Goal: Task Accomplishment & Management: Complete application form

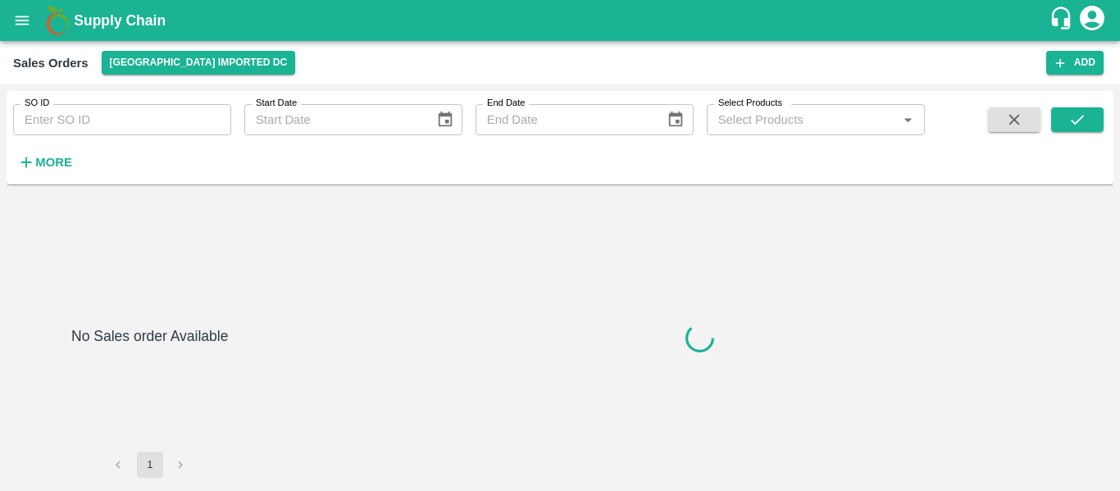
type input "[DATE]"
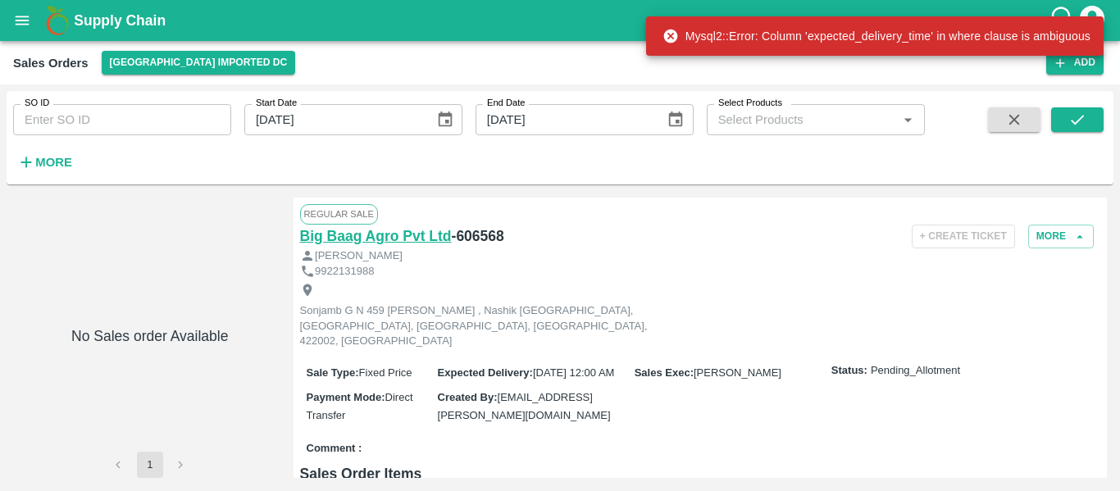
click at [428, 243] on h6 "Big Baag Agro Pvt Ltd" at bounding box center [376, 236] width 152 height 23
click at [1099, 21] on div "Mysql2::Error: Column 'expected_delivery_time' in where clause is ambiguous" at bounding box center [875, 35] width 458 height 39
click at [1099, 14] on div "Mysql2::Error: Column 'expected_delivery_time' in where clause is ambiguous" at bounding box center [875, 35] width 458 height 49
click at [667, 41] on icon at bounding box center [670, 37] width 14 height 14
click at [670, 37] on icon at bounding box center [671, 36] width 16 height 16
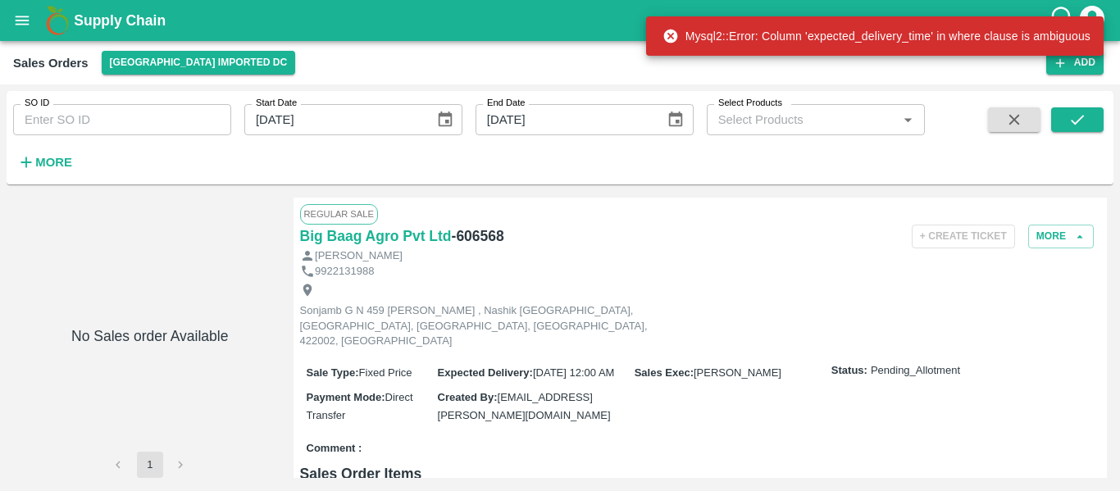
click at [670, 37] on icon at bounding box center [671, 36] width 16 height 16
click at [1099, 11] on icon "account of current user" at bounding box center [1092, 18] width 25 height 25
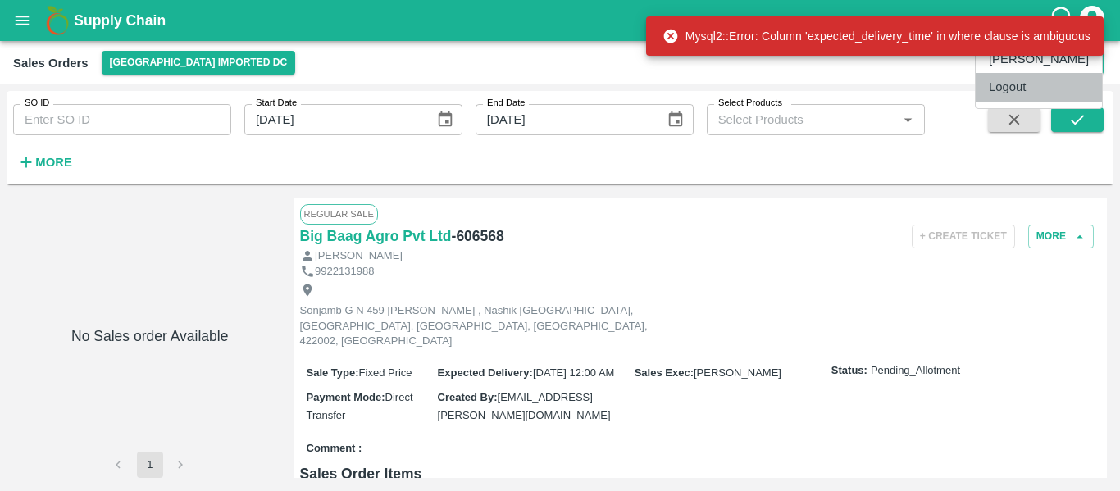
click at [1025, 75] on li "Logout" at bounding box center [1039, 87] width 126 height 28
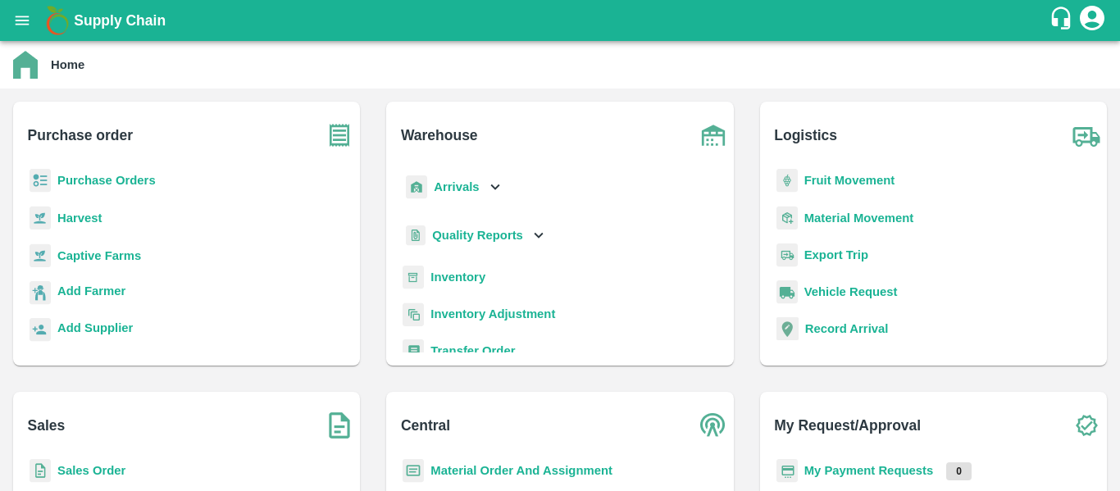
click at [21, 15] on icon "open drawer" at bounding box center [22, 20] width 18 height 18
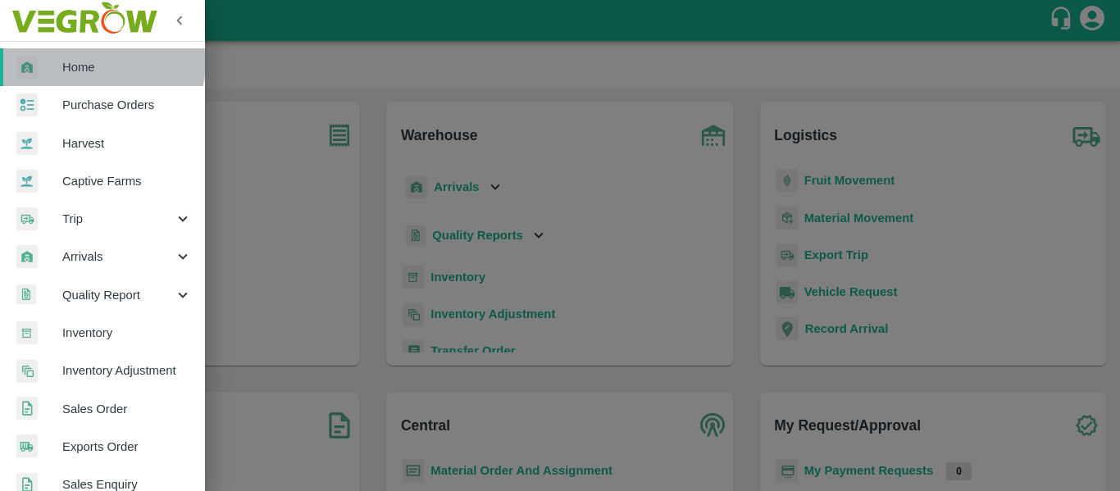
click at [96, 62] on span "Home" at bounding box center [127, 67] width 130 height 18
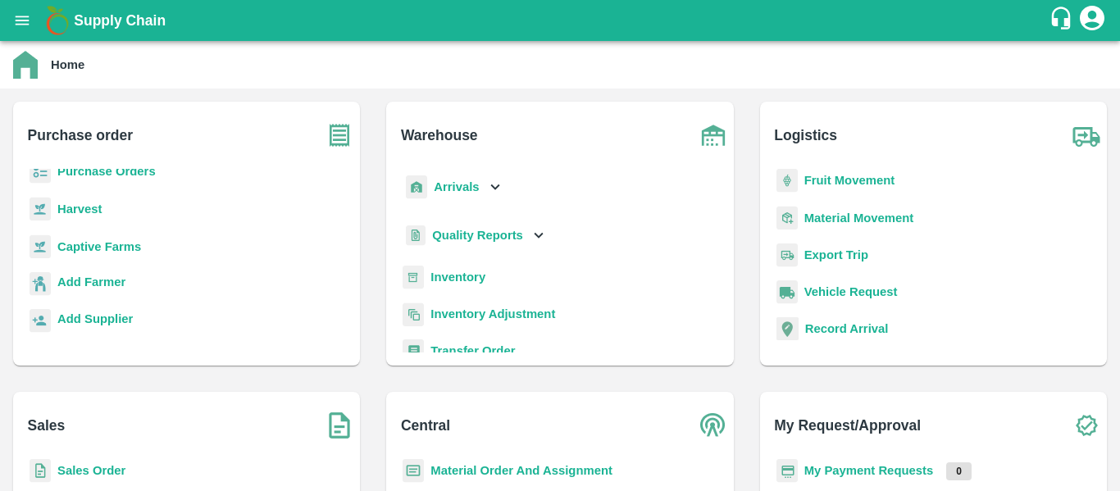
scroll to position [178, 0]
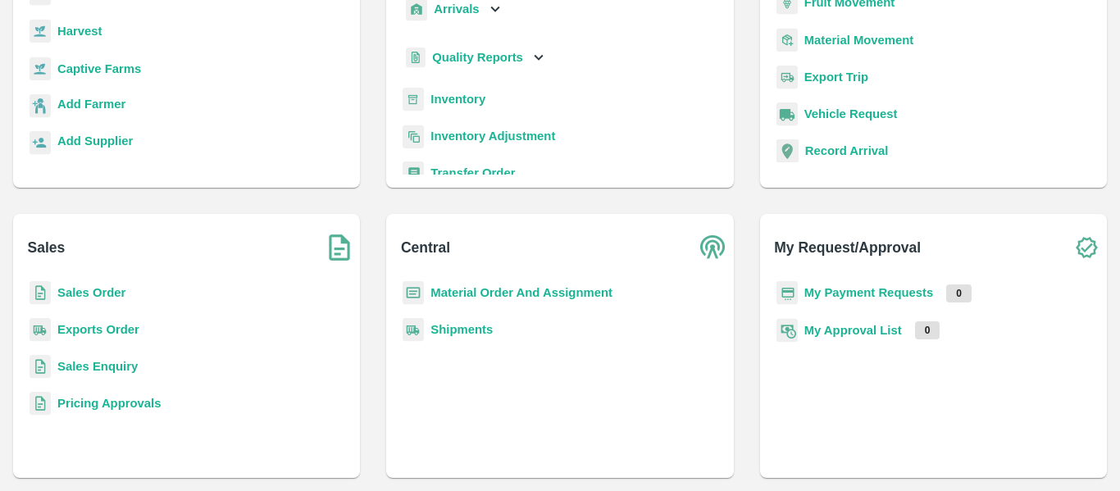
click at [90, 294] on b "Sales Order" at bounding box center [91, 292] width 68 height 13
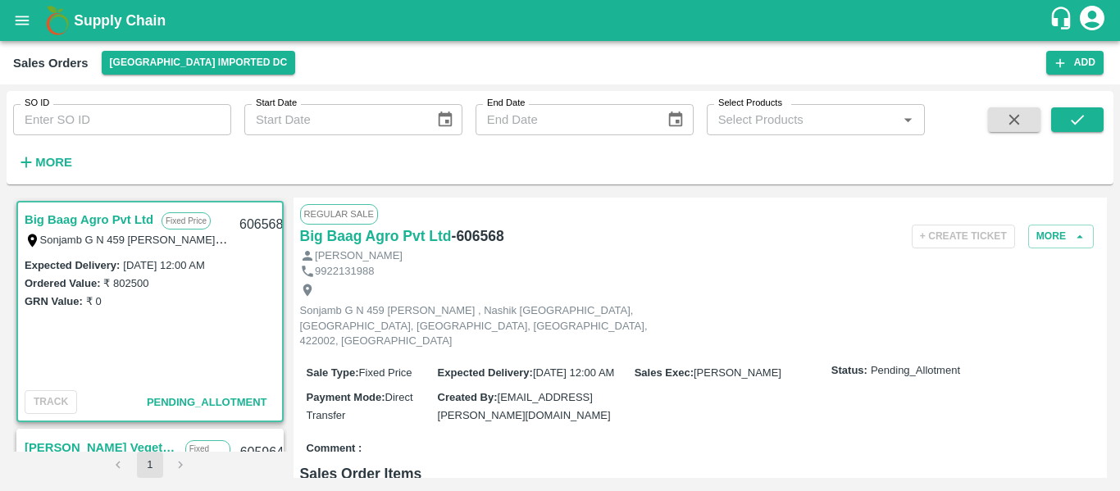
click at [1079, 250] on div "[PERSON_NAME]" at bounding box center [700, 256] width 801 height 16
click at [1066, 242] on button "More" at bounding box center [1061, 237] width 66 height 24
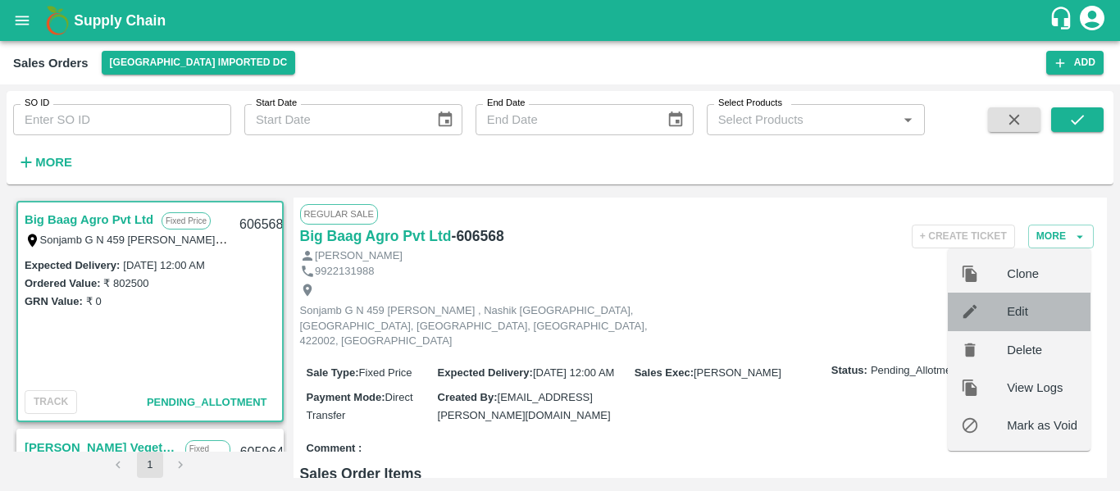
click at [1041, 303] on span "Edit" at bounding box center [1042, 312] width 71 height 18
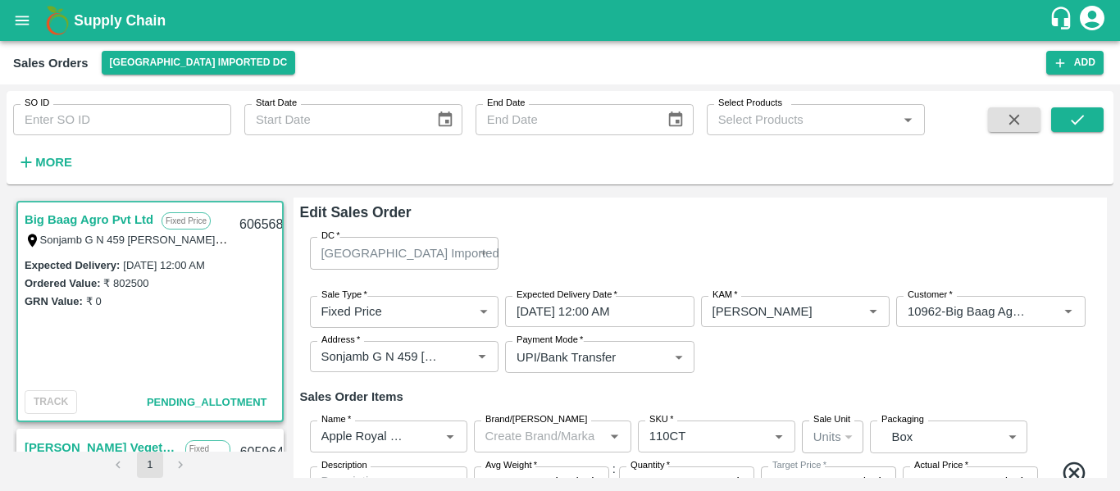
type input "NA"
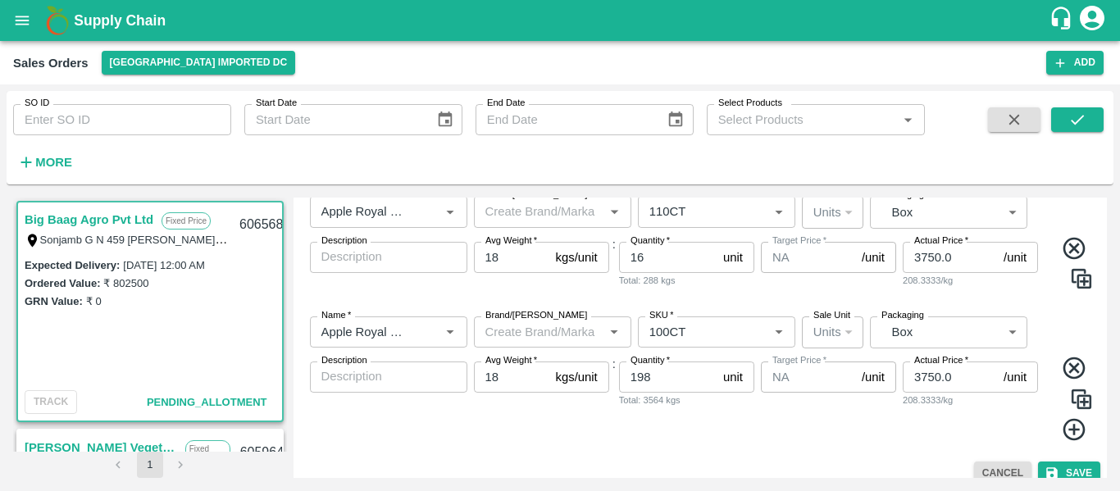
scroll to position [241, 0]
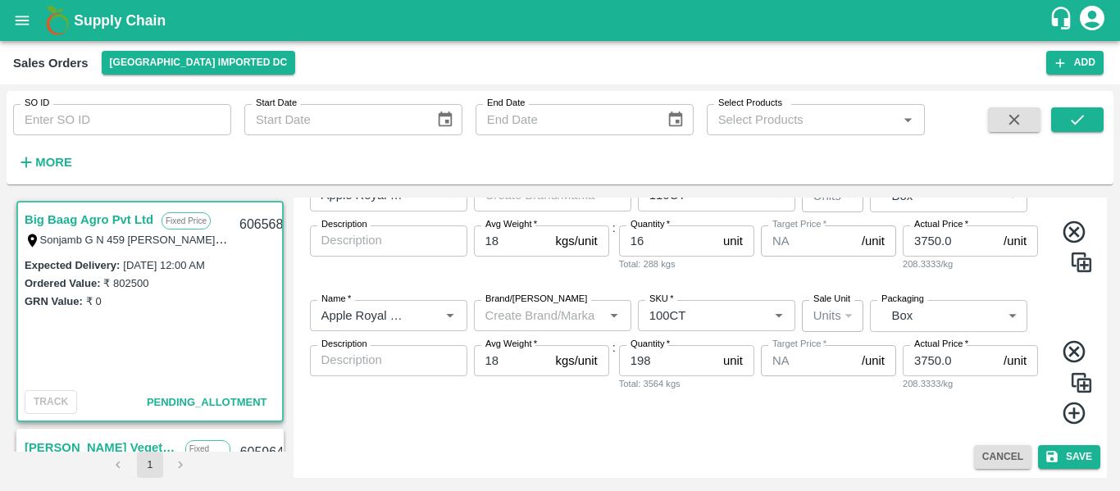
click at [1080, 390] on img at bounding box center [1081, 383] width 25 height 25
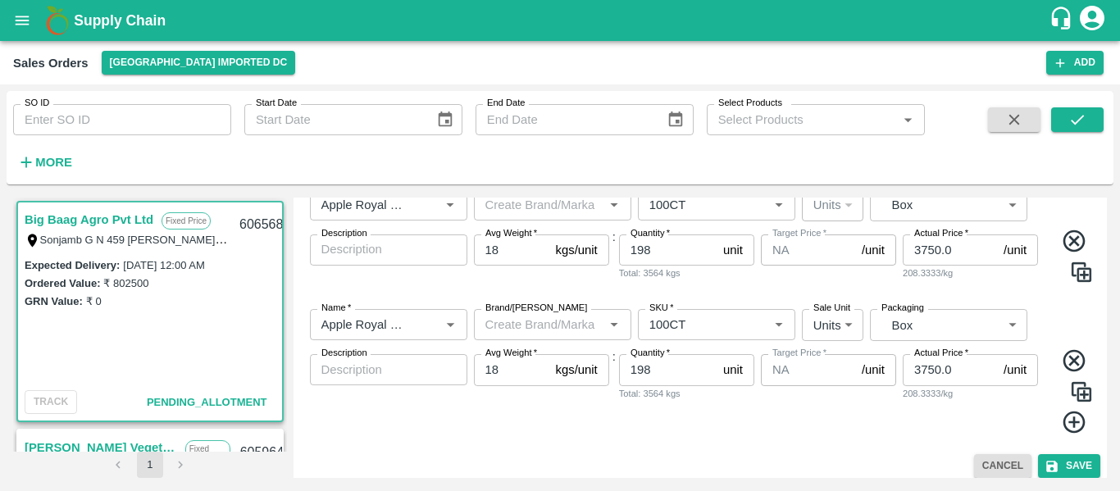
scroll to position [354, 0]
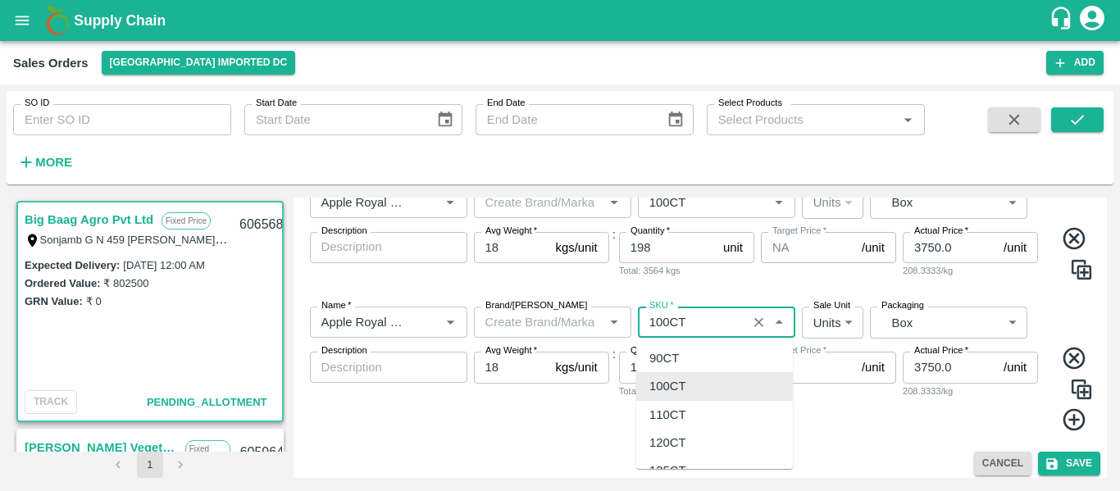
click at [693, 315] on input "SKU   *" at bounding box center [692, 322] width 99 height 21
click at [677, 440] on div "120CT" at bounding box center [667, 443] width 37 height 18
type input "120CT"
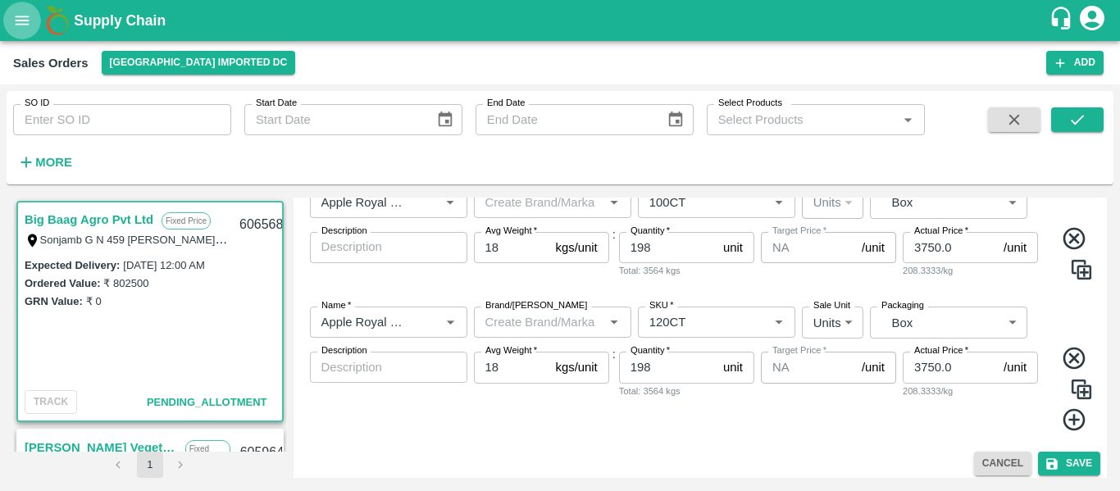
click at [16, 32] on button "open drawer" at bounding box center [22, 21] width 38 height 38
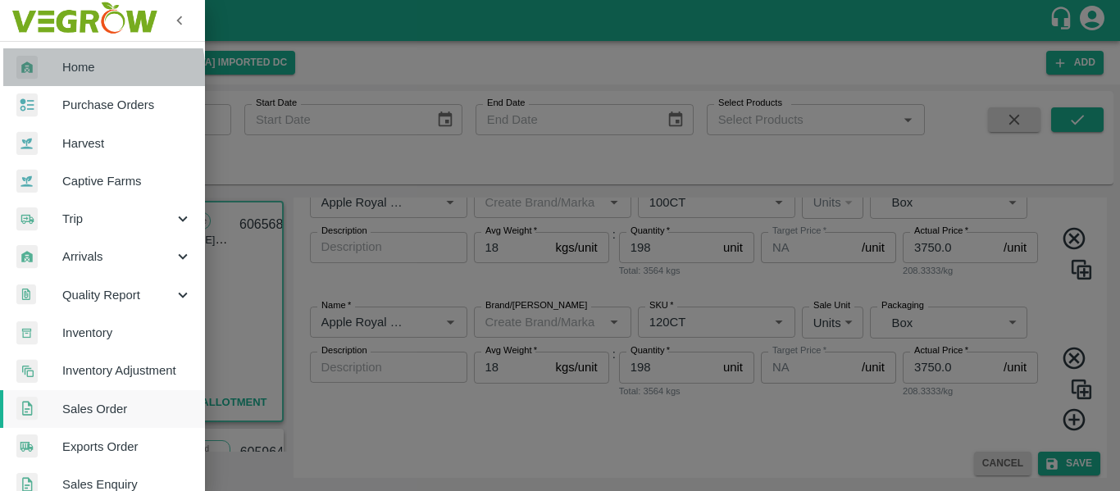
click at [51, 78] on div at bounding box center [39, 68] width 46 height 24
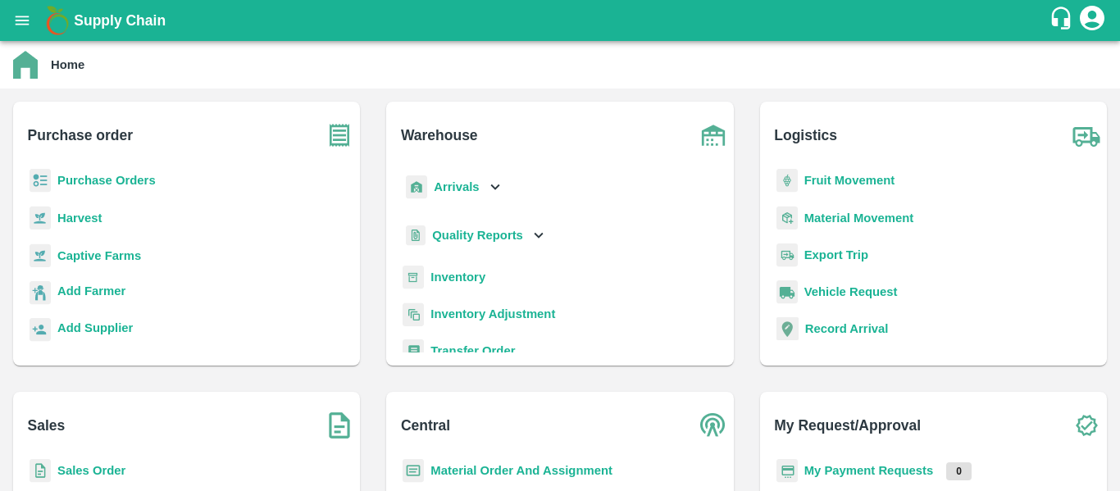
click at [126, 180] on b "Purchase Orders" at bounding box center [106, 180] width 98 height 13
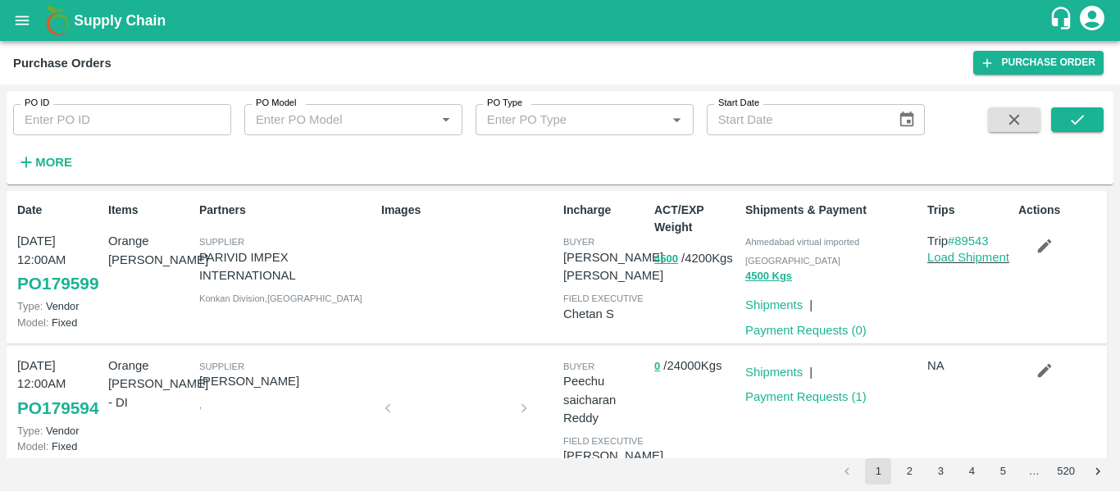
drag, startPoint x: 1114, startPoint y: 199, endPoint x: 1113, endPoint y: 222, distance: 23.0
click at [1113, 222] on div "PO ID PO ID PO Model PO Model   * PO Type PO Type   * Start Date Start Date Mor…" at bounding box center [560, 287] width 1120 height 407
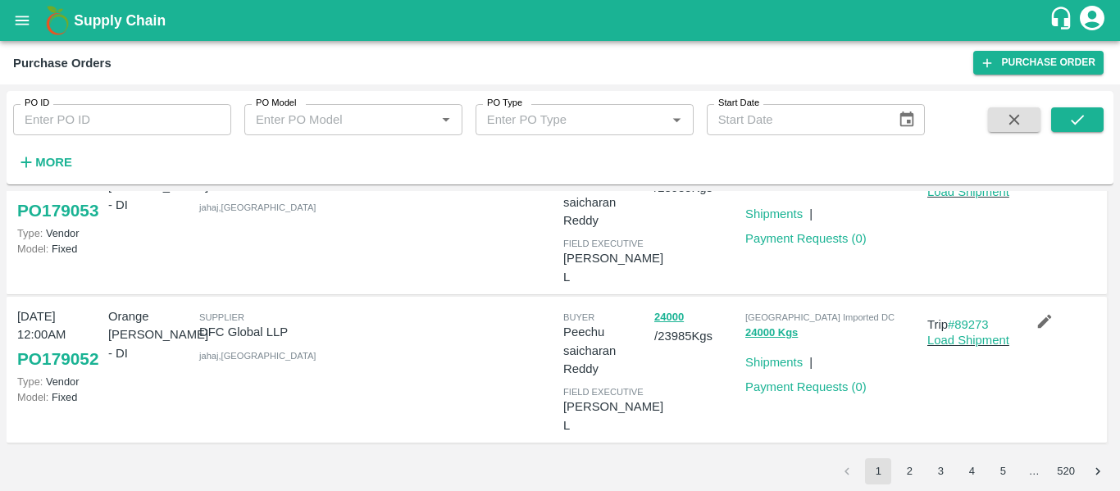
scroll to position [1252, 0]
click at [905, 117] on icon "Choose date" at bounding box center [907, 120] width 18 height 18
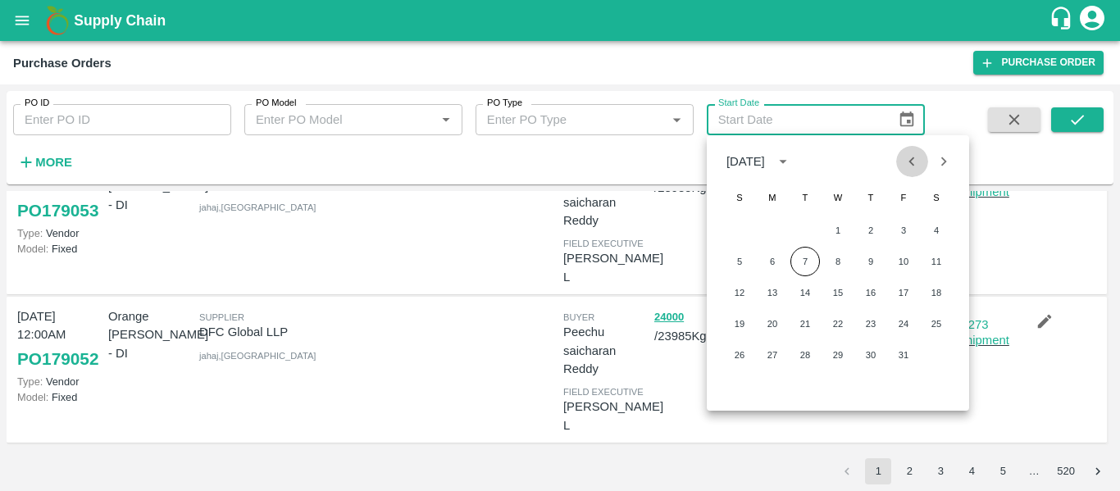
click at [913, 162] on icon "Previous month" at bounding box center [912, 162] width 18 height 18
click at [771, 360] on button "25" at bounding box center [773, 355] width 30 height 30
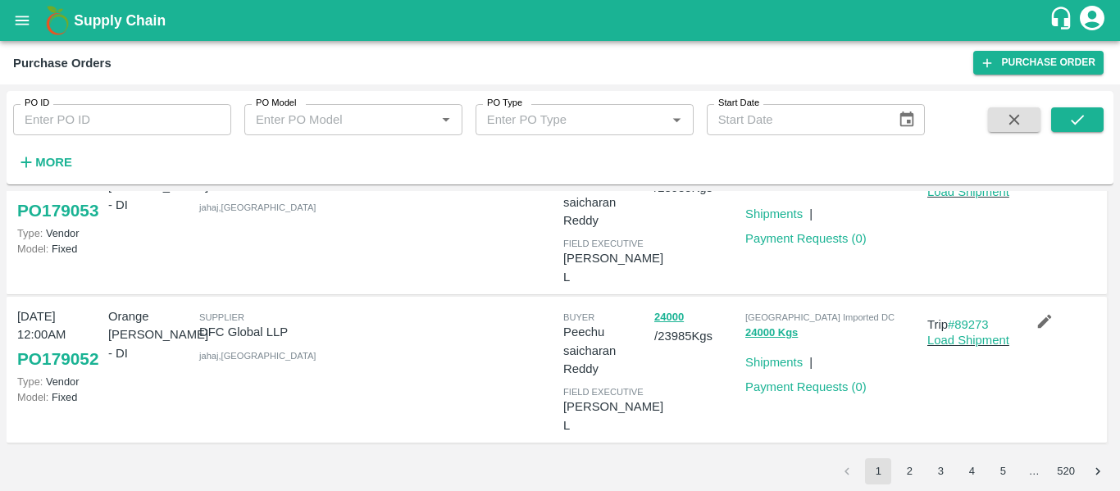
type input "25/08/2025"
click at [1073, 112] on icon "submit" at bounding box center [1078, 120] width 18 height 18
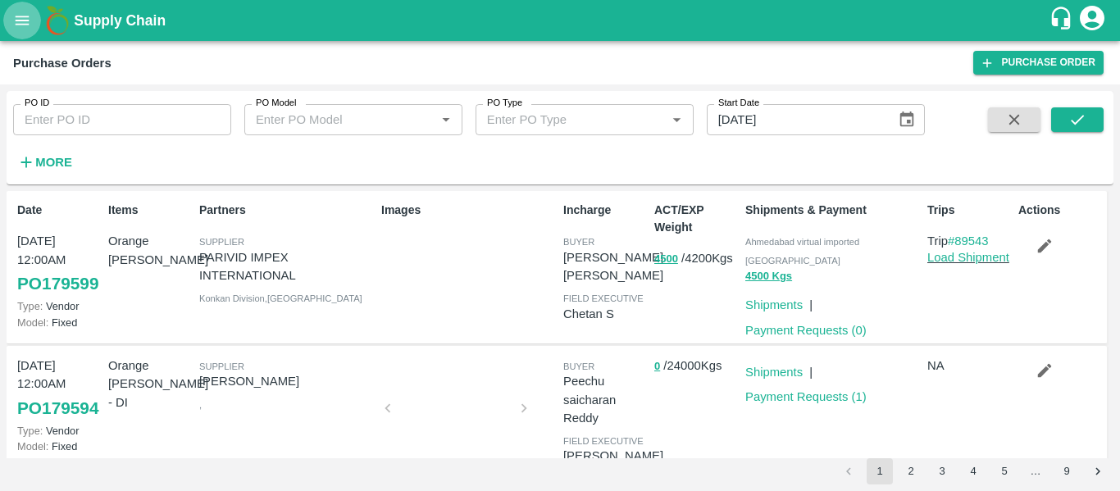
click at [16, 11] on icon "open drawer" at bounding box center [22, 20] width 18 height 18
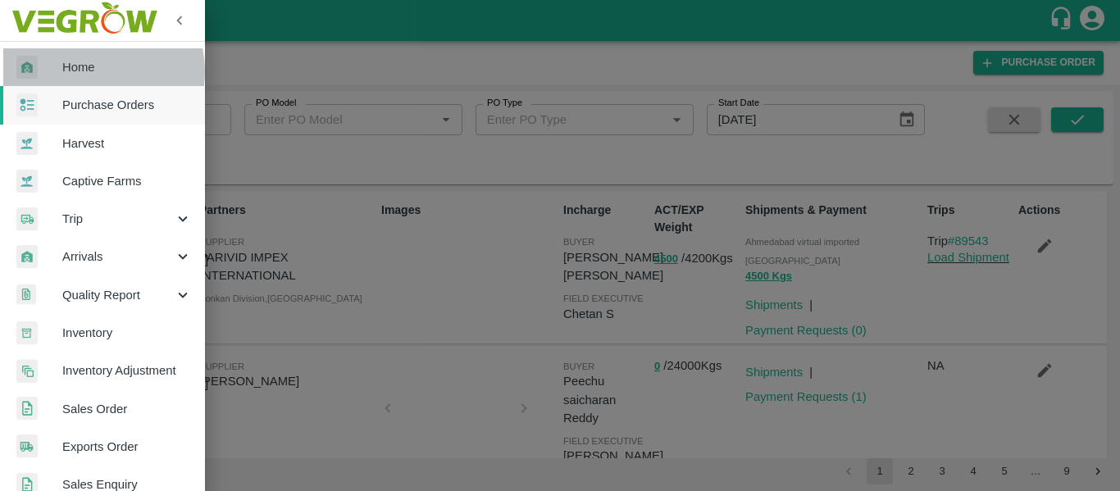
click at [93, 71] on span "Home" at bounding box center [127, 67] width 130 height 18
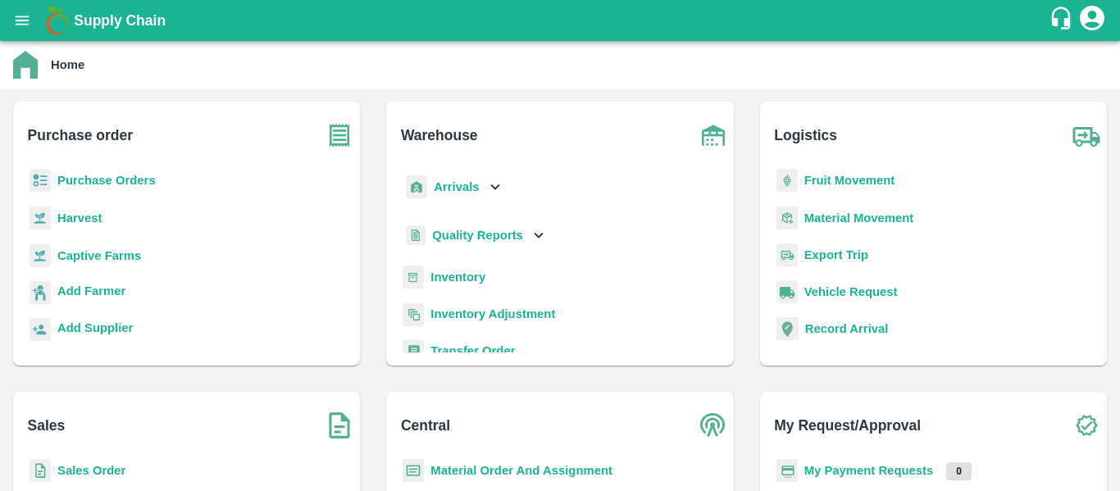
scroll to position [9, 0]
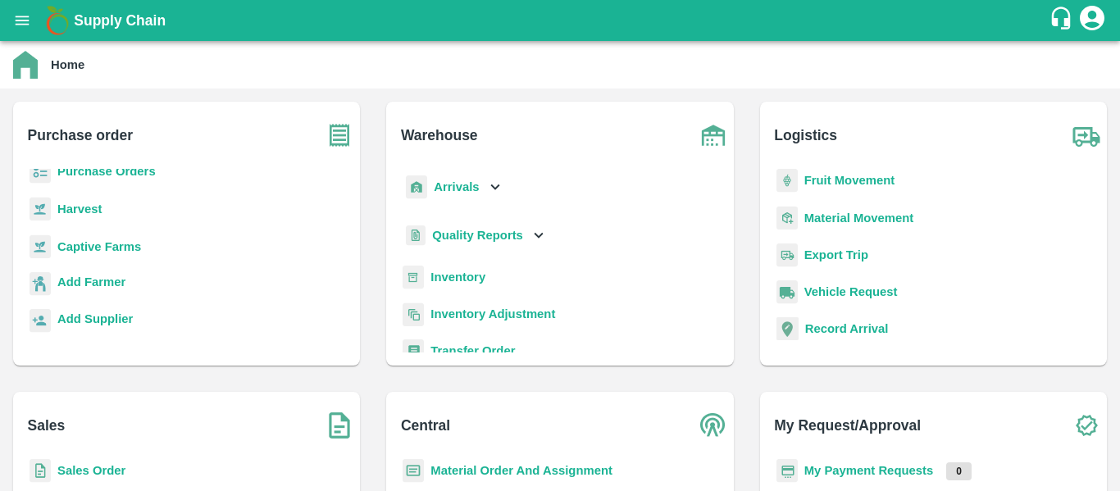
click at [102, 466] on b "Sales Order" at bounding box center [91, 470] width 68 height 13
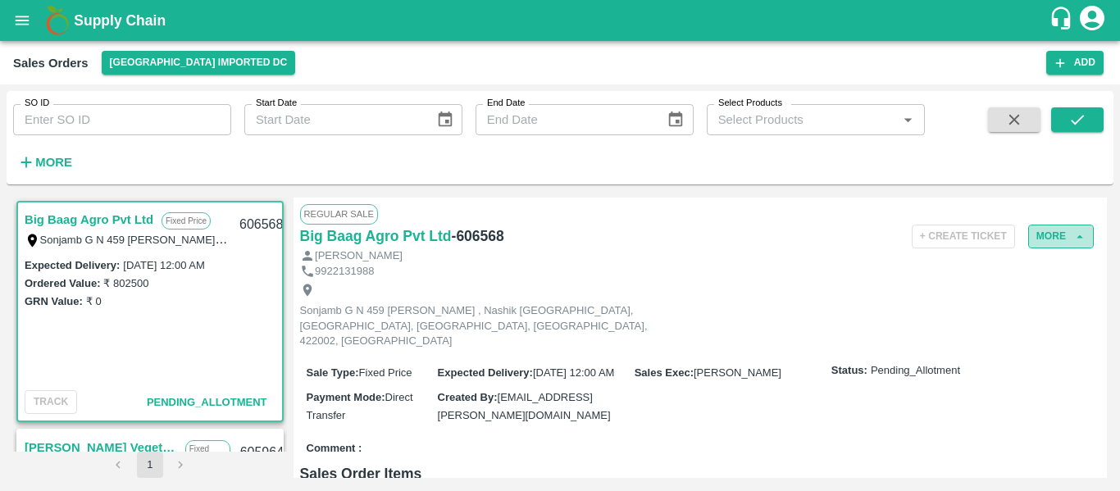
click at [1058, 241] on button "More" at bounding box center [1061, 237] width 66 height 24
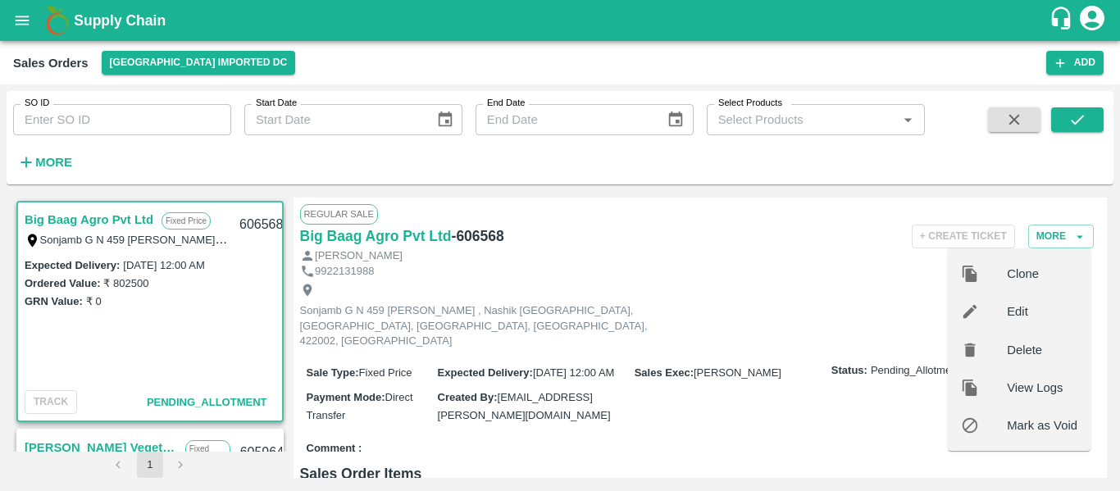
click at [1032, 317] on span "Edit" at bounding box center [1042, 312] width 71 height 18
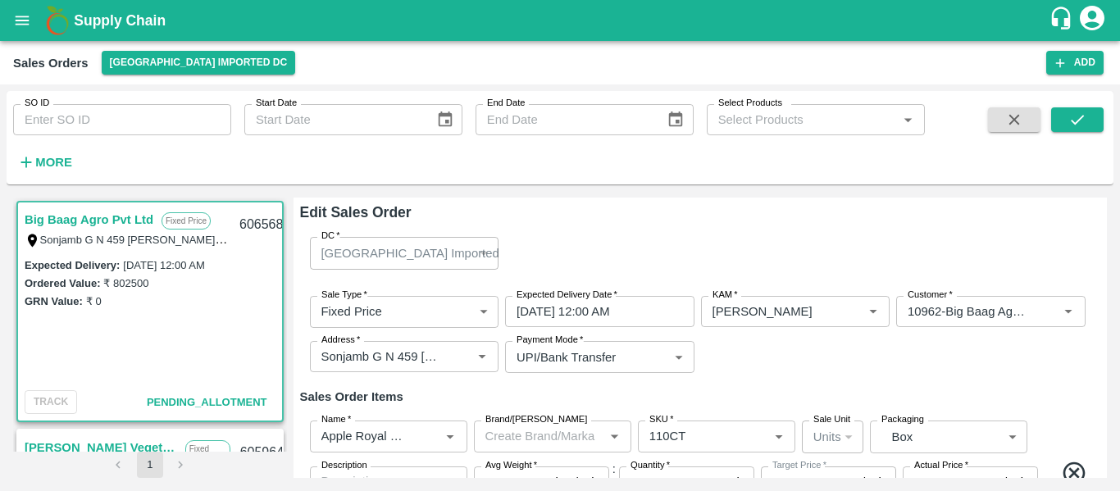
type input "NA"
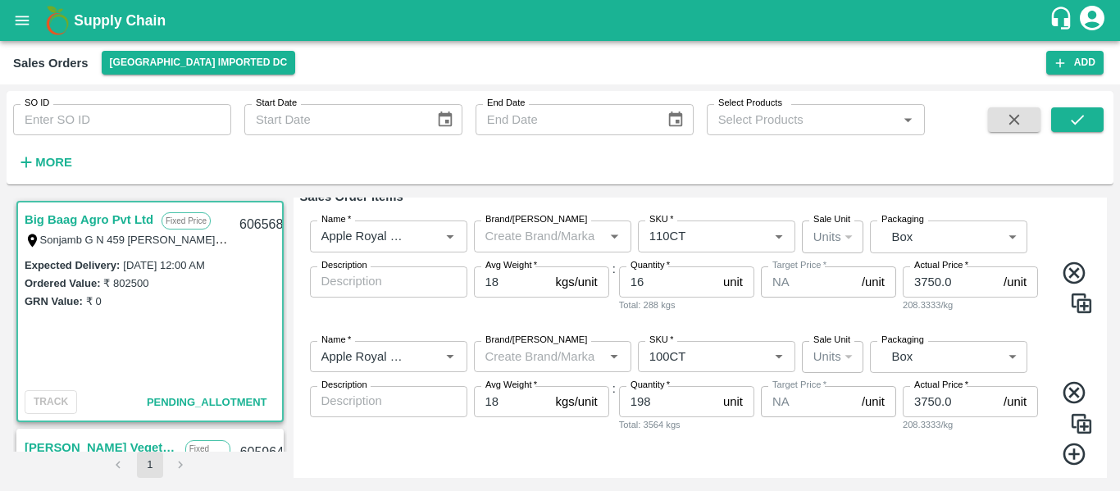
scroll to position [241, 0]
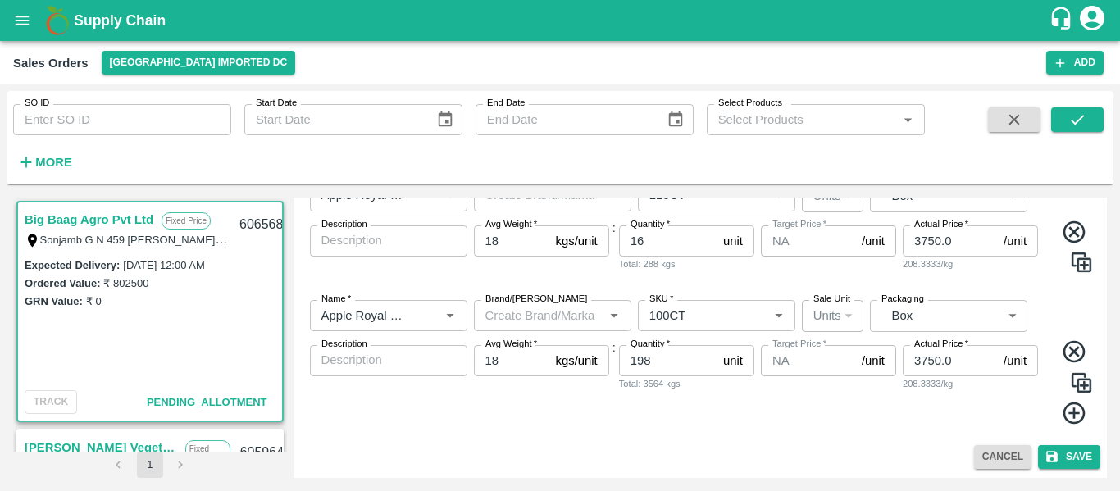
click at [1077, 382] on img at bounding box center [1081, 383] width 25 height 25
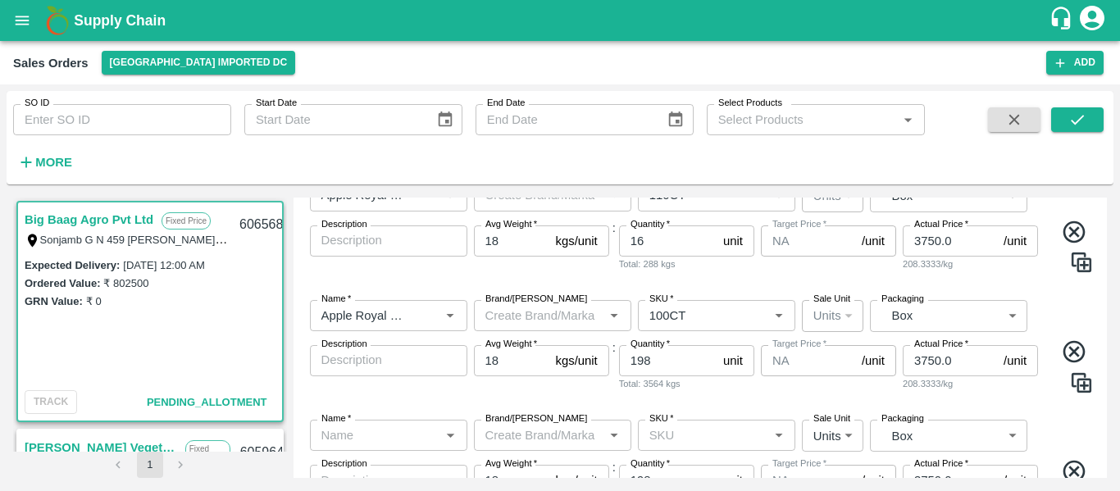
type input "Apple Royal Gala [GEOGRAPHIC_DATA]"
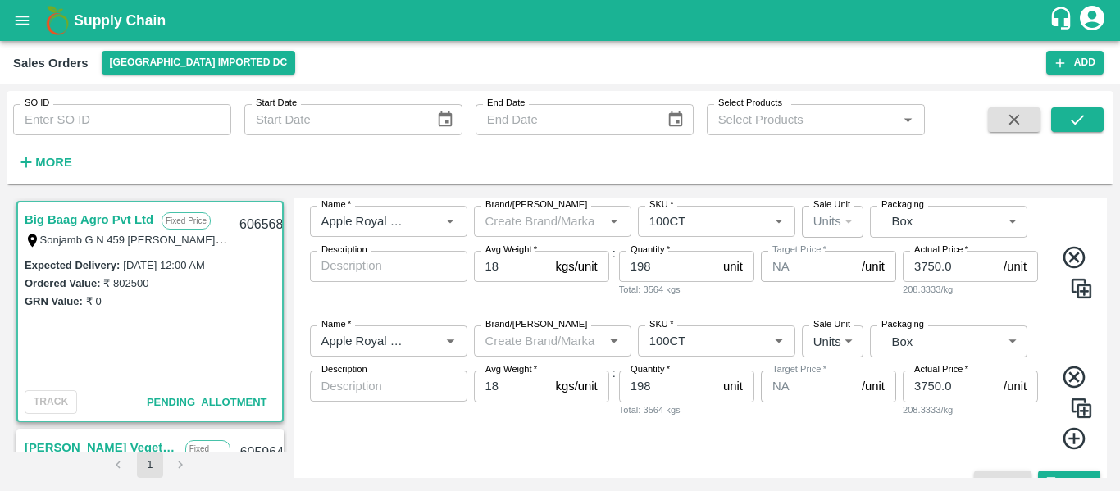
scroll to position [341, 0]
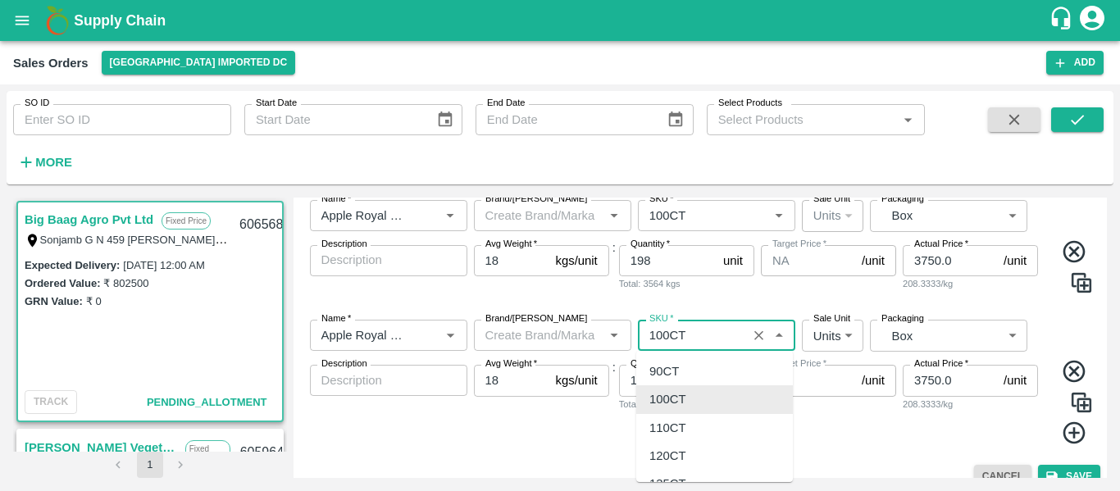
click at [698, 341] on input "SKU   *" at bounding box center [692, 335] width 99 height 21
click at [685, 426] on div "110CT" at bounding box center [667, 428] width 37 height 18
type input "110CT"
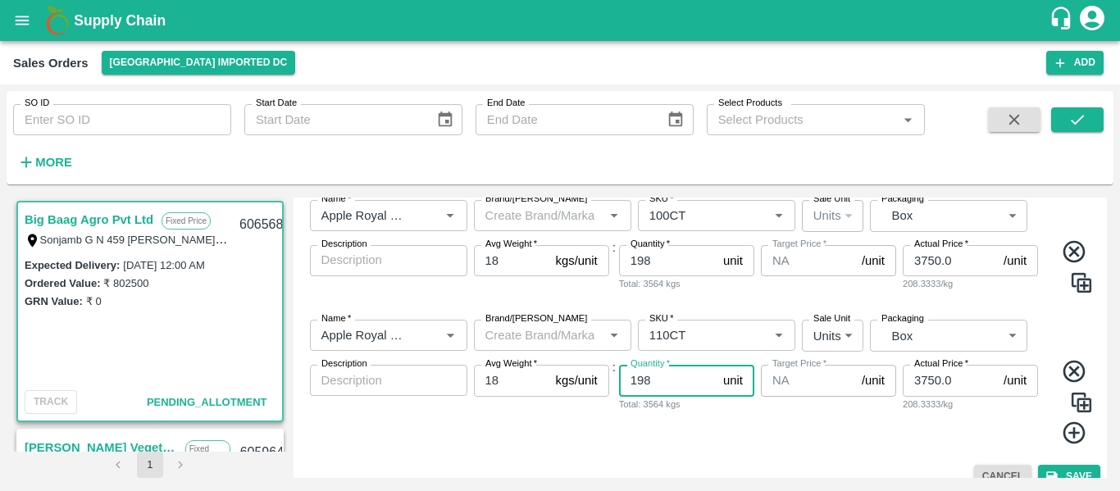
drag, startPoint x: 687, startPoint y: 376, endPoint x: 563, endPoint y: 361, distance: 124.8
click at [563, 361] on div "Name   * Name   * Brand/Marka Brand/Marka SKU   * SKU   * Sale Unit Units 2 Sal…" at bounding box center [700, 383] width 801 height 152
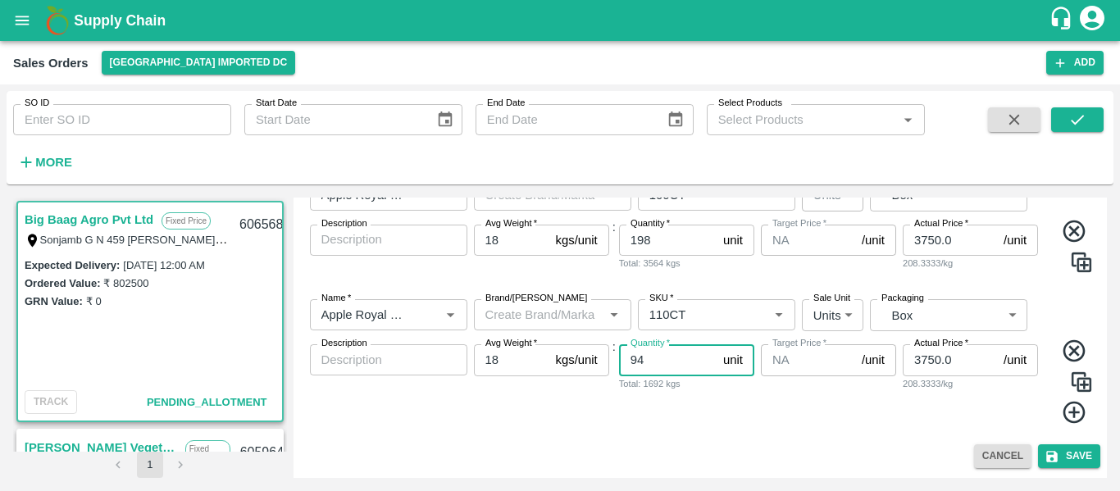
type input "94"
click at [1083, 382] on img at bounding box center [1081, 382] width 25 height 25
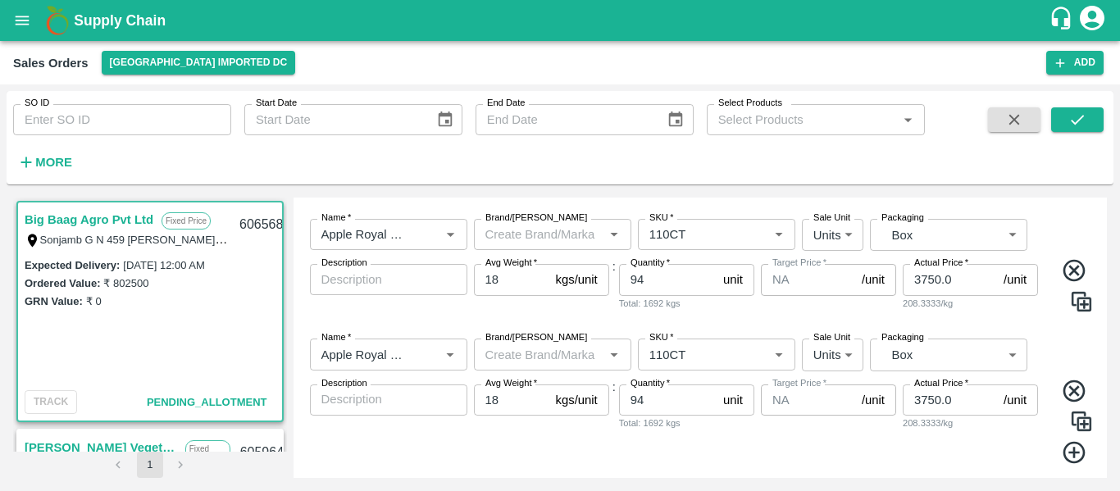
scroll to position [443, 0]
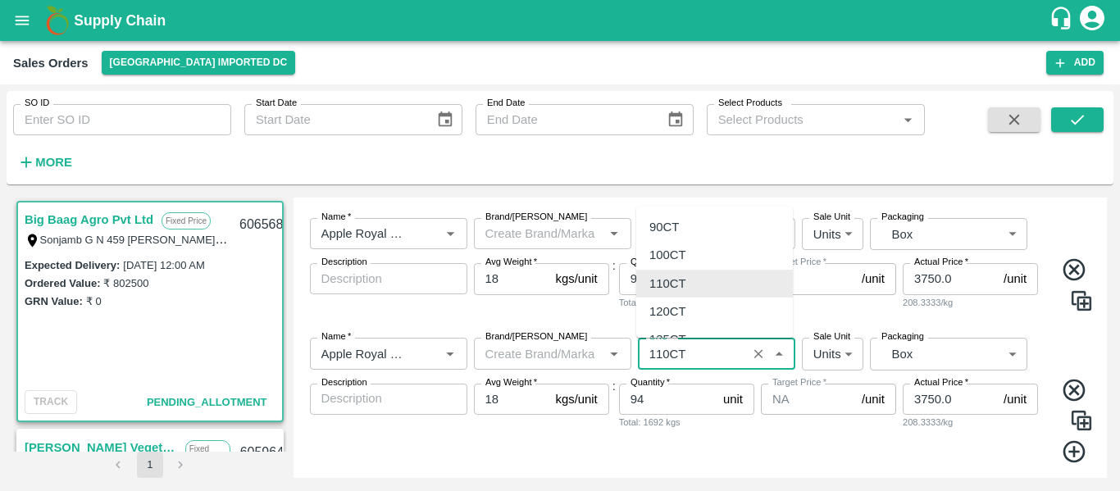
click at [692, 358] on input "SKU   *" at bounding box center [692, 353] width 99 height 21
click at [672, 311] on div "120CT" at bounding box center [667, 312] width 37 height 18
type input "120CT"
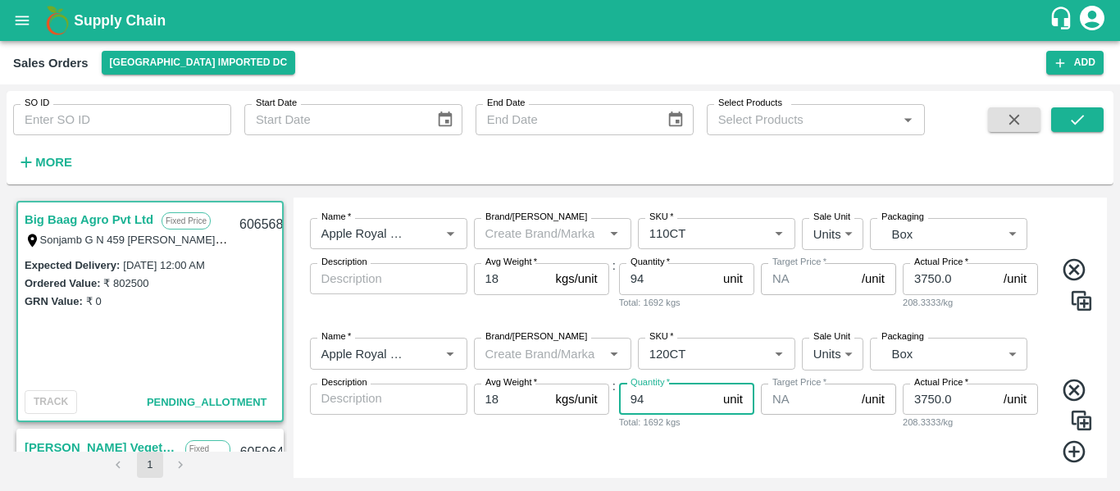
click at [658, 399] on input "94" at bounding box center [668, 399] width 98 height 31
type input "9"
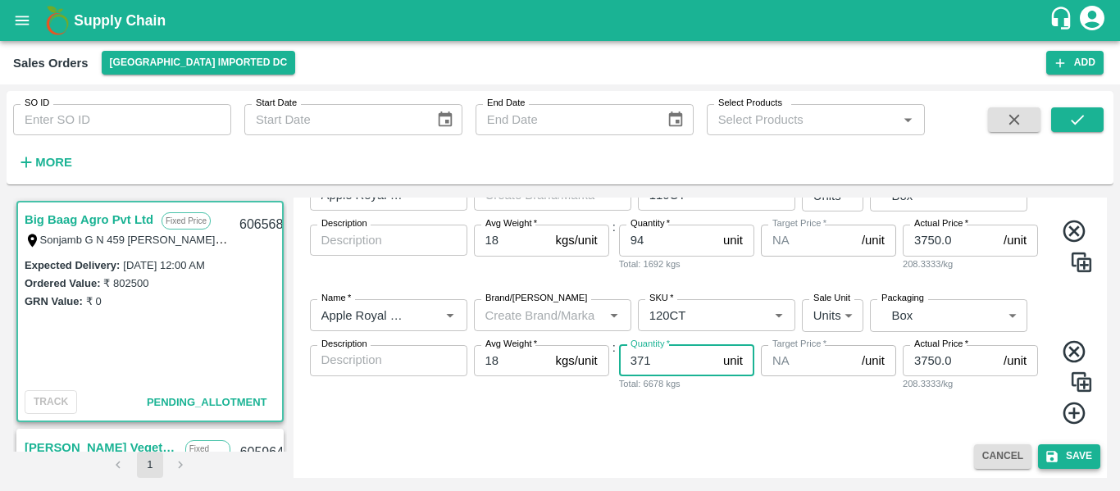
type input "371"
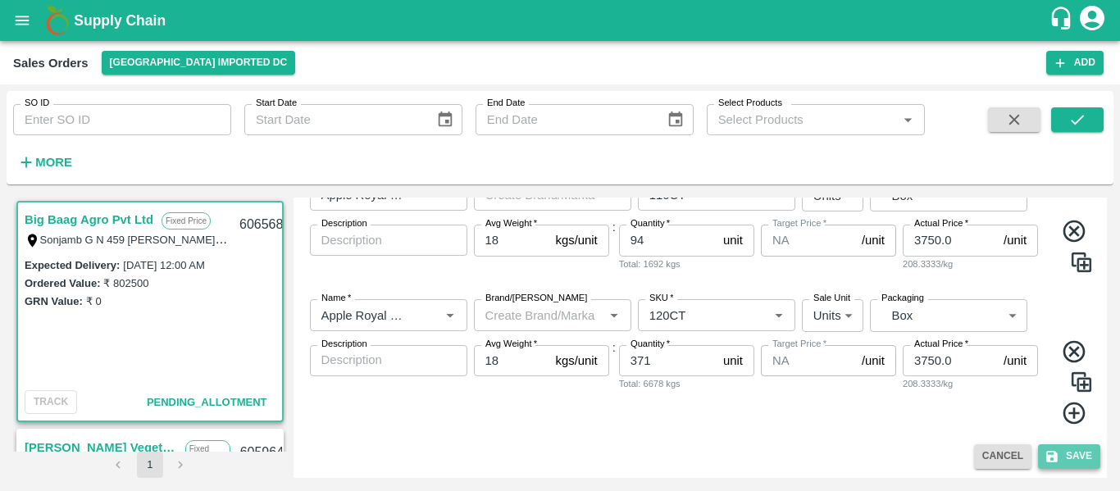
click at [1056, 449] on icon "submit" at bounding box center [1052, 456] width 15 height 15
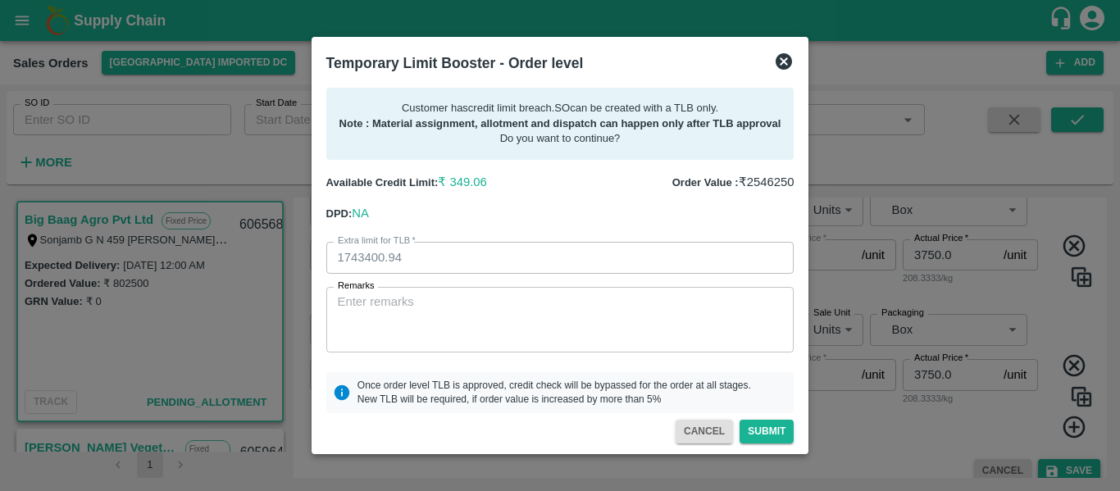
scroll to position [495, 0]
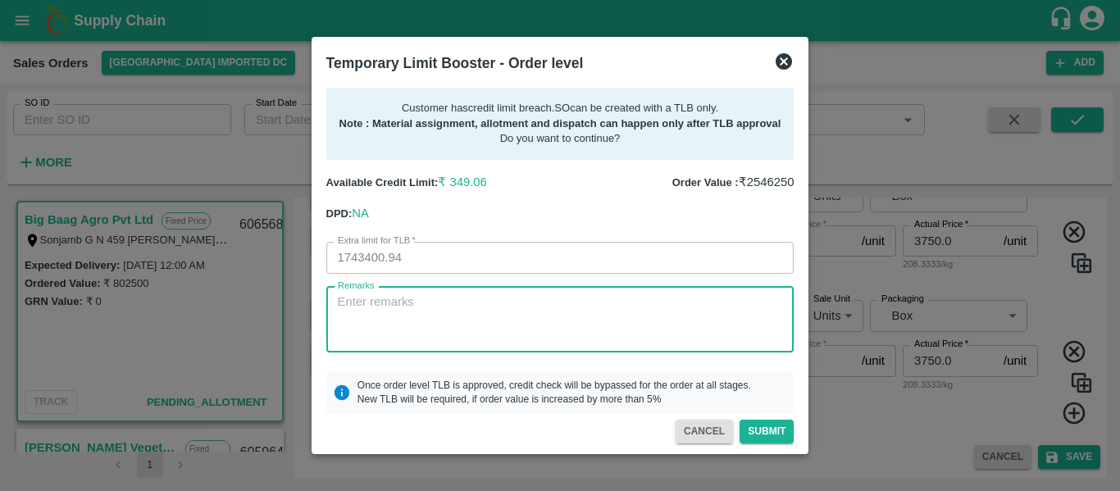
click at [424, 314] on textarea "Remarks" at bounding box center [560, 320] width 445 height 52
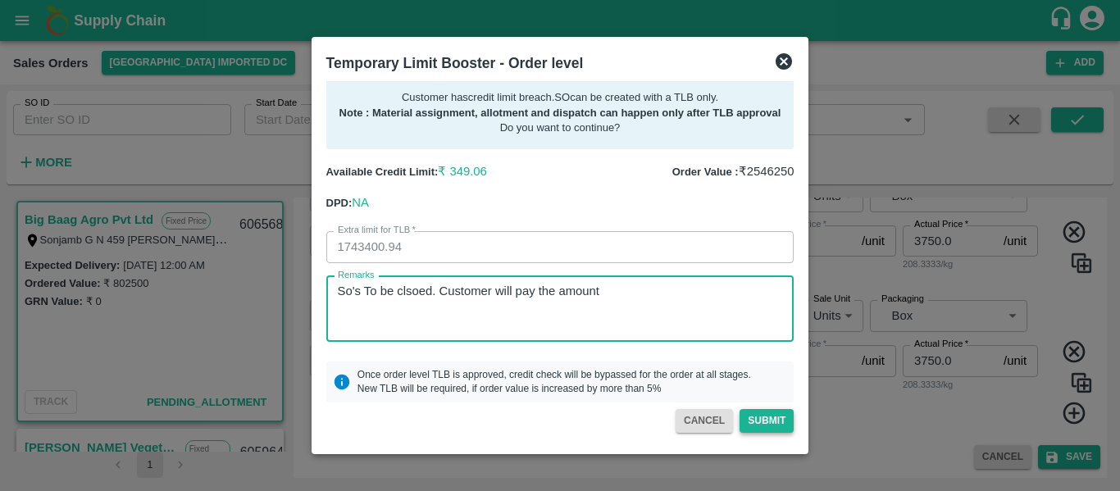
type textarea "So's To be clsoed. Customer will pay the amount"
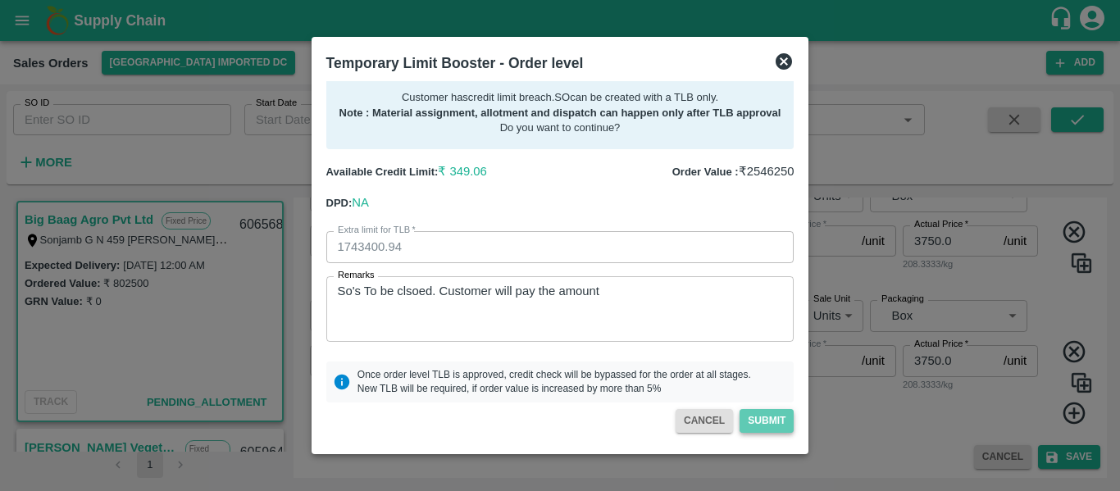
click at [771, 417] on button "Submit" at bounding box center [767, 421] width 54 height 24
click at [768, 422] on button "Submit" at bounding box center [767, 421] width 54 height 24
click at [786, 57] on icon at bounding box center [784, 61] width 16 height 16
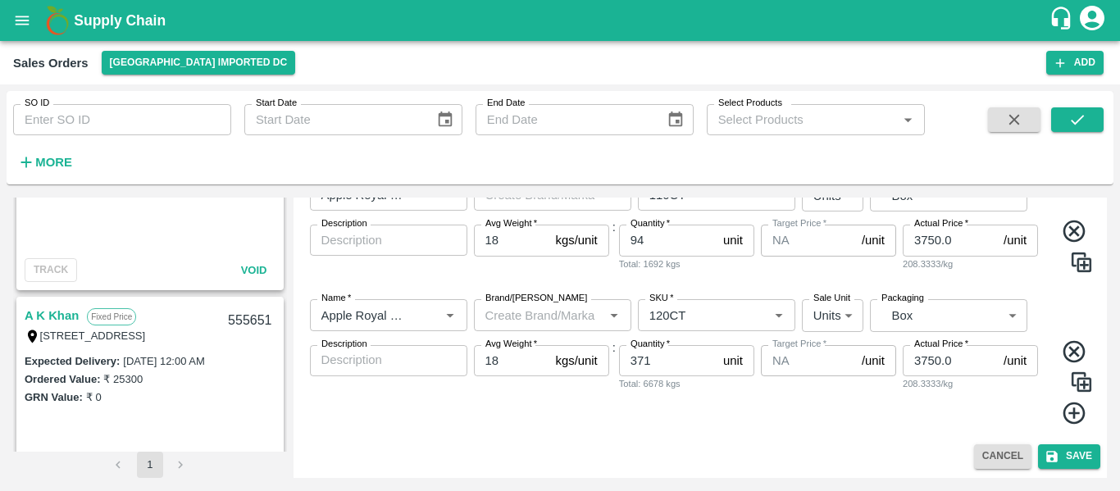
scroll to position [1275, 0]
